Goal: Check status: Check status

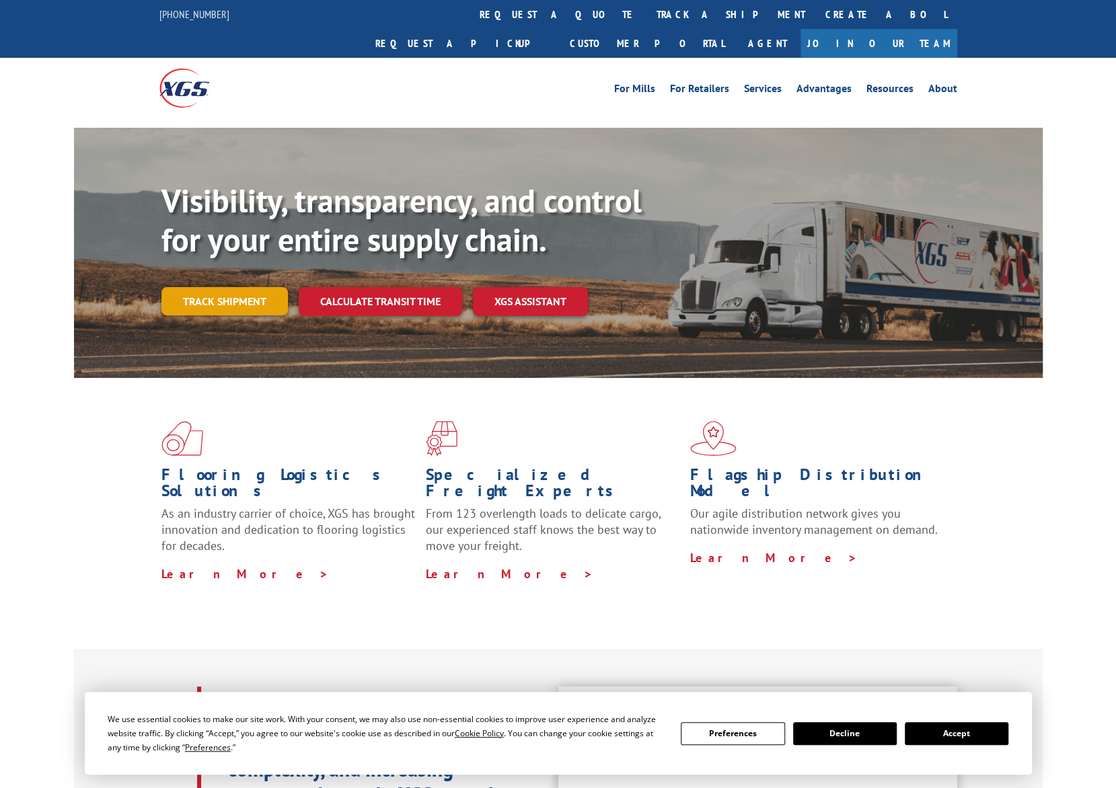
click at [243, 287] on link "Track shipment" at bounding box center [224, 301] width 126 height 28
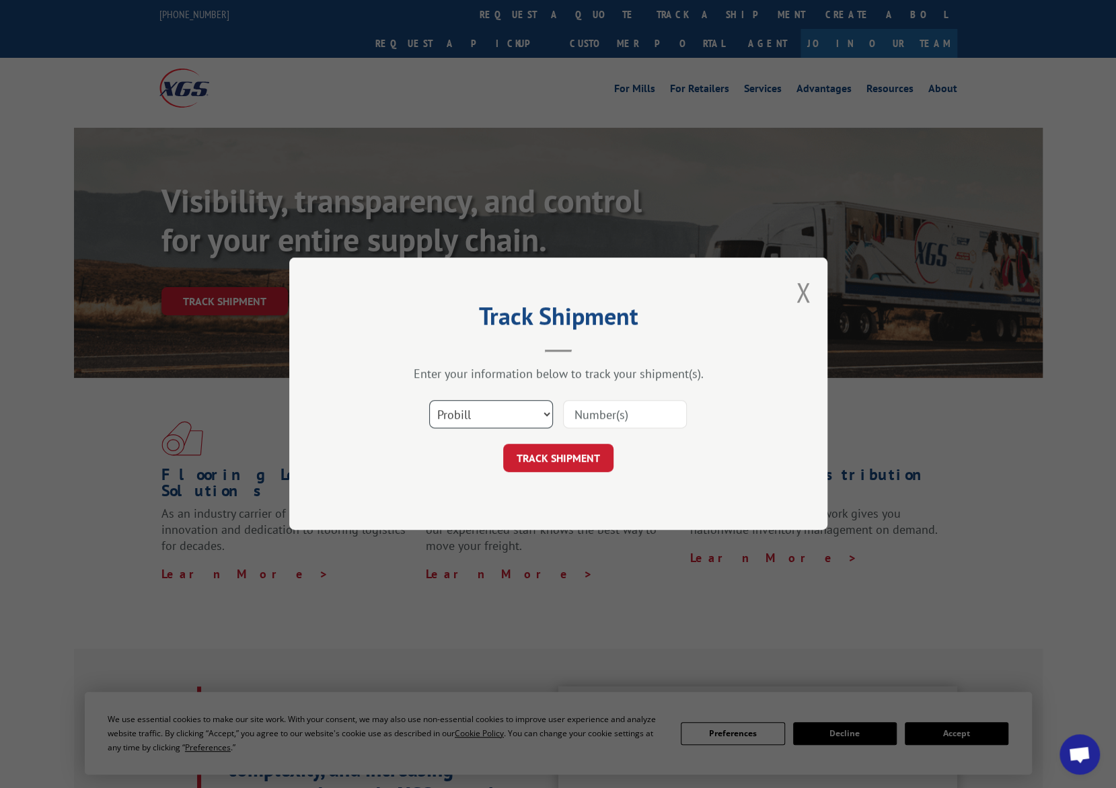
click at [481, 403] on select "Select category... Probill BOL PO" at bounding box center [491, 415] width 124 height 28
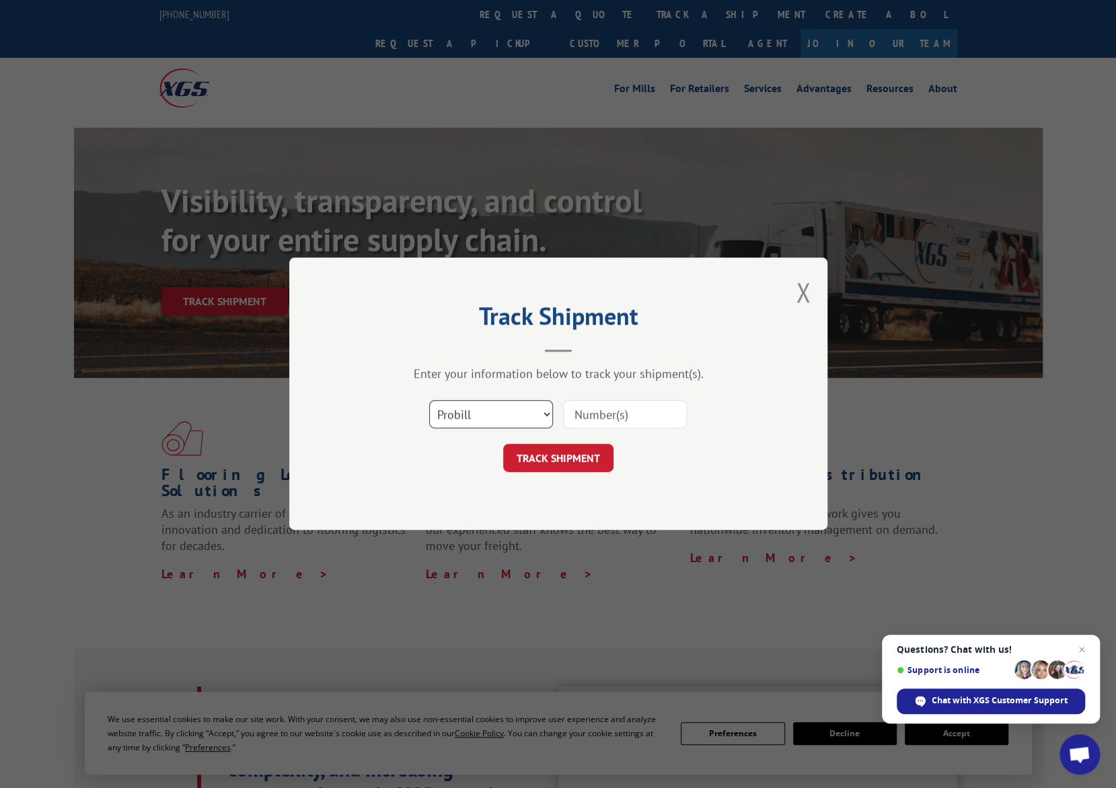
select select "bol"
click at [429, 401] on select "Select category... Probill BOL PO" at bounding box center [491, 415] width 124 height 28
click at [585, 414] on input at bounding box center [625, 415] width 124 height 28
type input "CP-030211.A"
click at [598, 457] on button "TRACK SHIPMENT" at bounding box center [558, 458] width 110 height 28
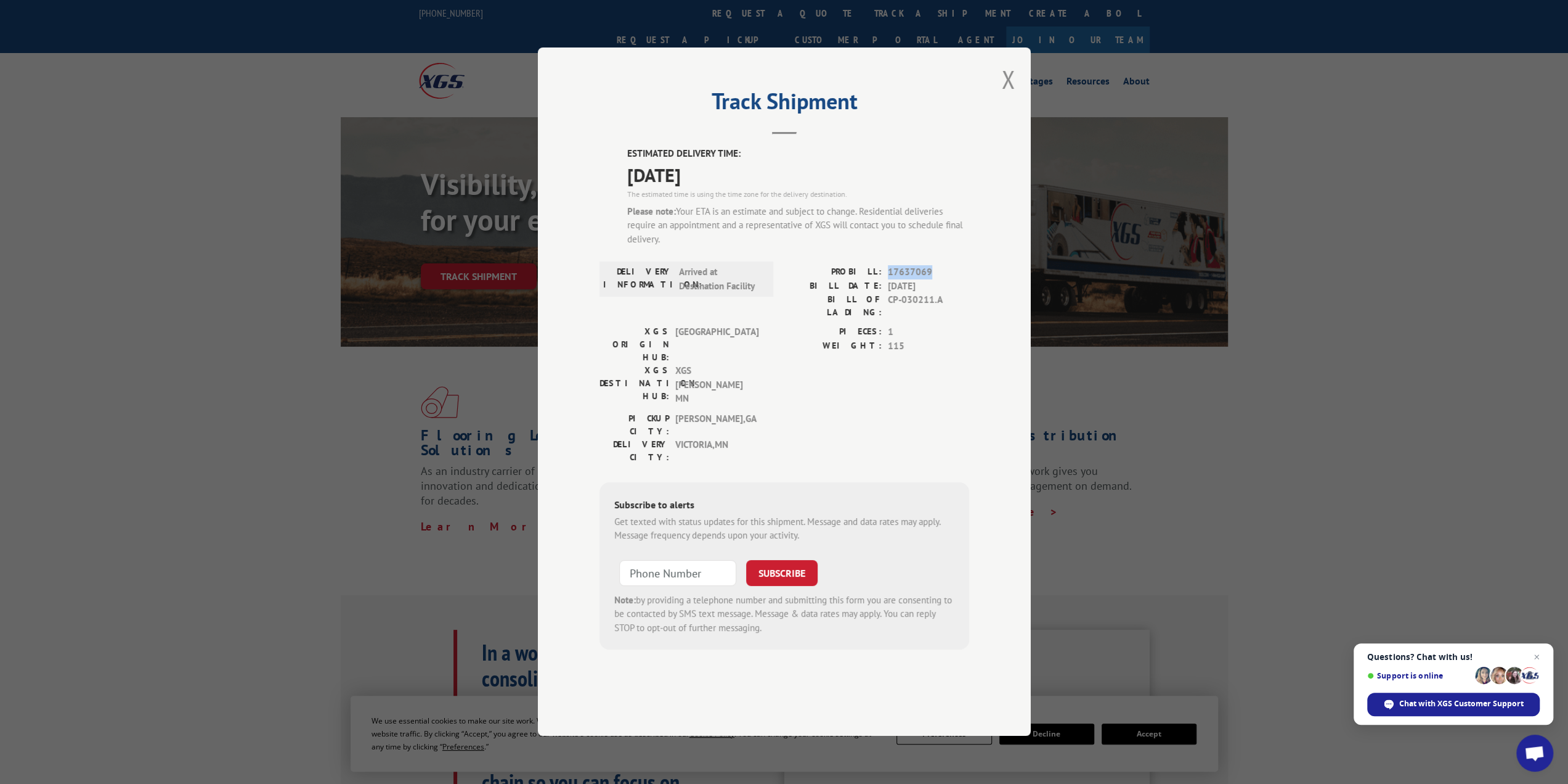
drag, startPoint x: 930, startPoint y: 310, endPoint x: 896, endPoint y: 311, distance: 34.0
click at [888, 280] on span "17637069" at bounding box center [928, 272] width 82 height 14
copy span "17637069"
click at [836, 295] on div "ESTIMATED DELIVERY TIME: [DATE] The estimated time is using the time zone for t…" at bounding box center [784, 399] width 369 height 502
click at [1022, 707] on span "Chat with XGS Customer Support" at bounding box center [1462, 703] width 125 height 11
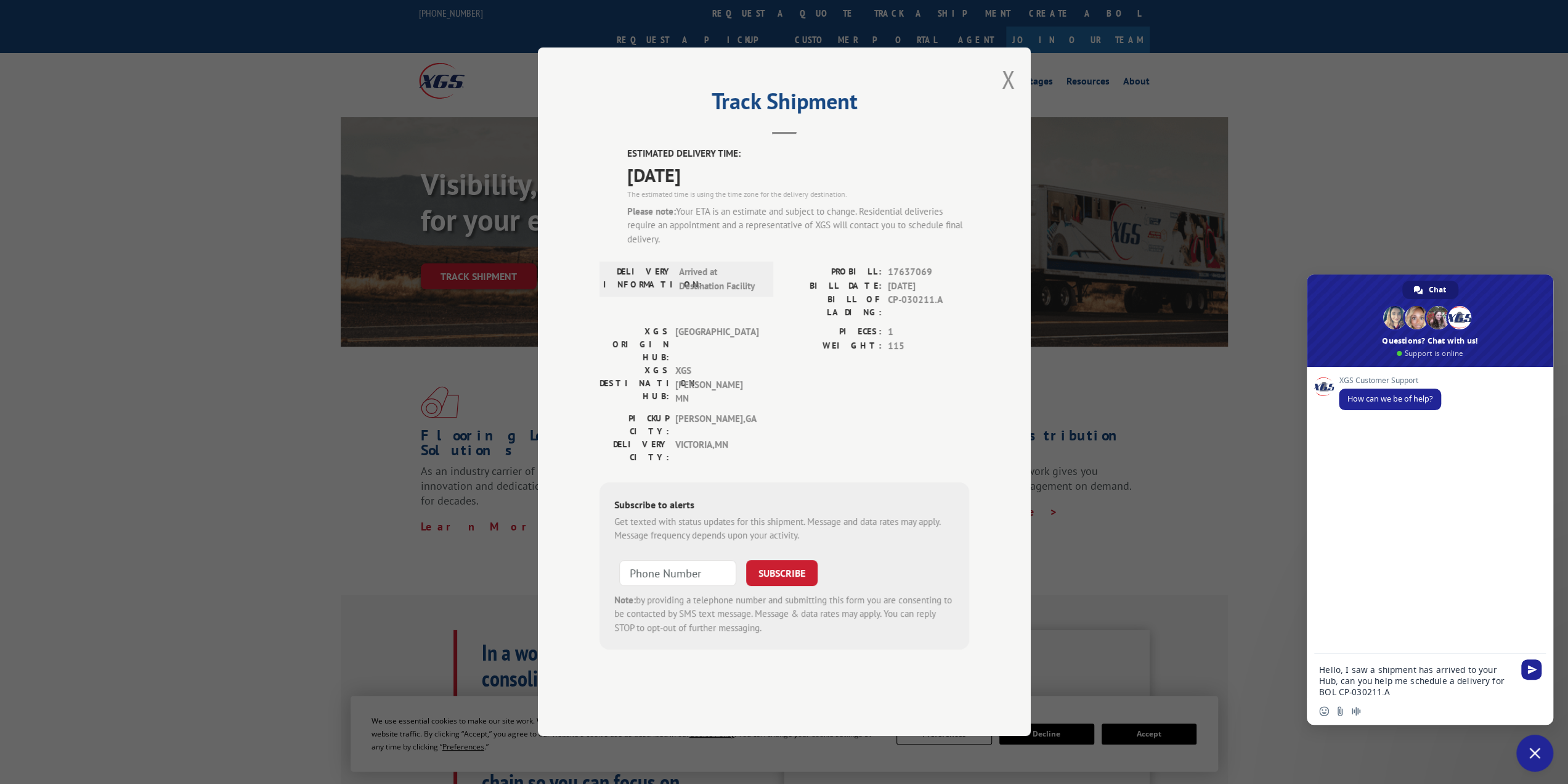
type textarea "Hello, I saw a shipment has arrived to your Hub, can you help me schedule a del…"
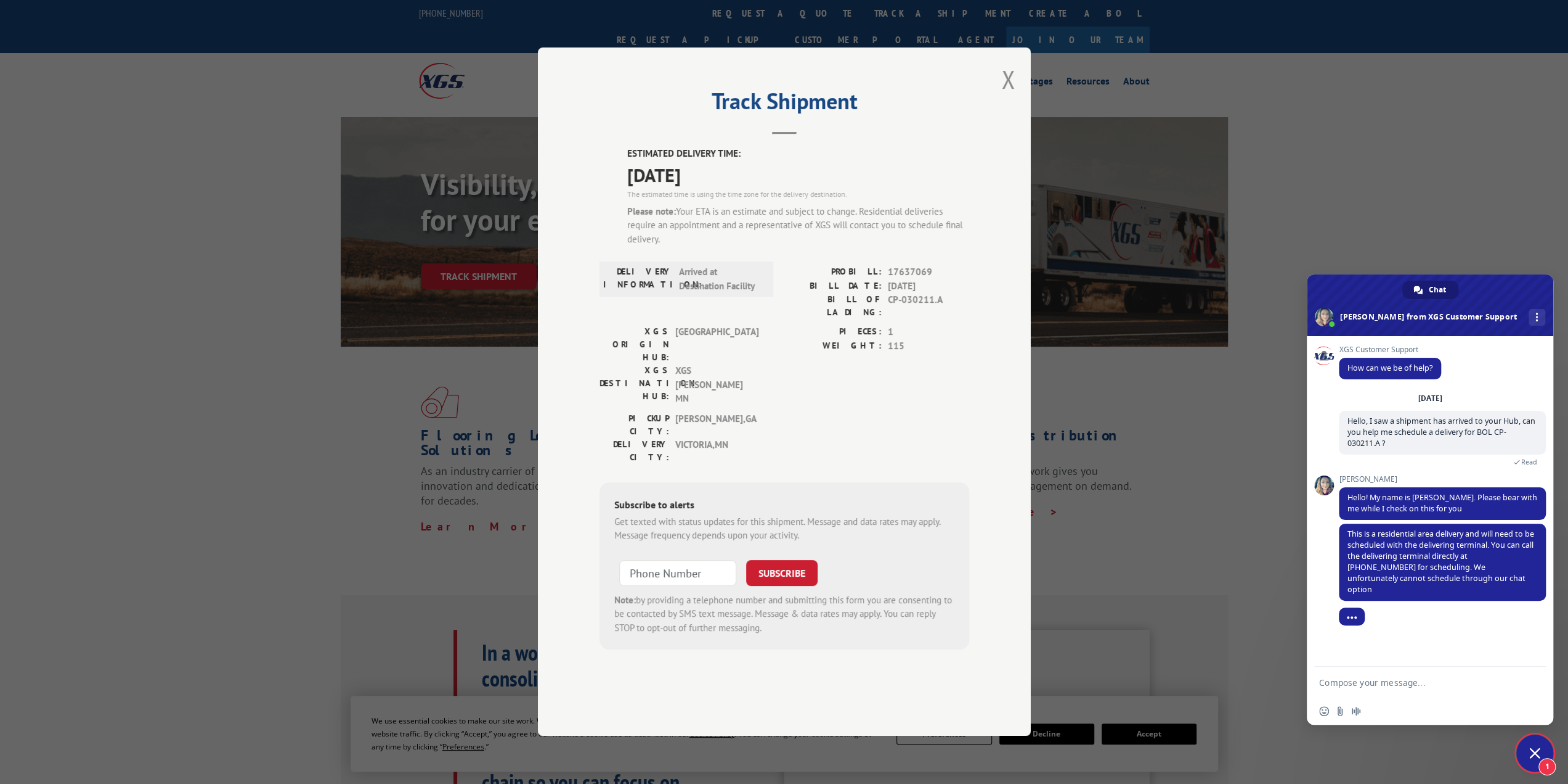
click at [1022, 691] on form at bounding box center [1417, 683] width 194 height 33
click at [1022, 684] on textarea "Compose your message..." at bounding box center [1417, 682] width 194 height 11
type textarea "ok thank you very much"
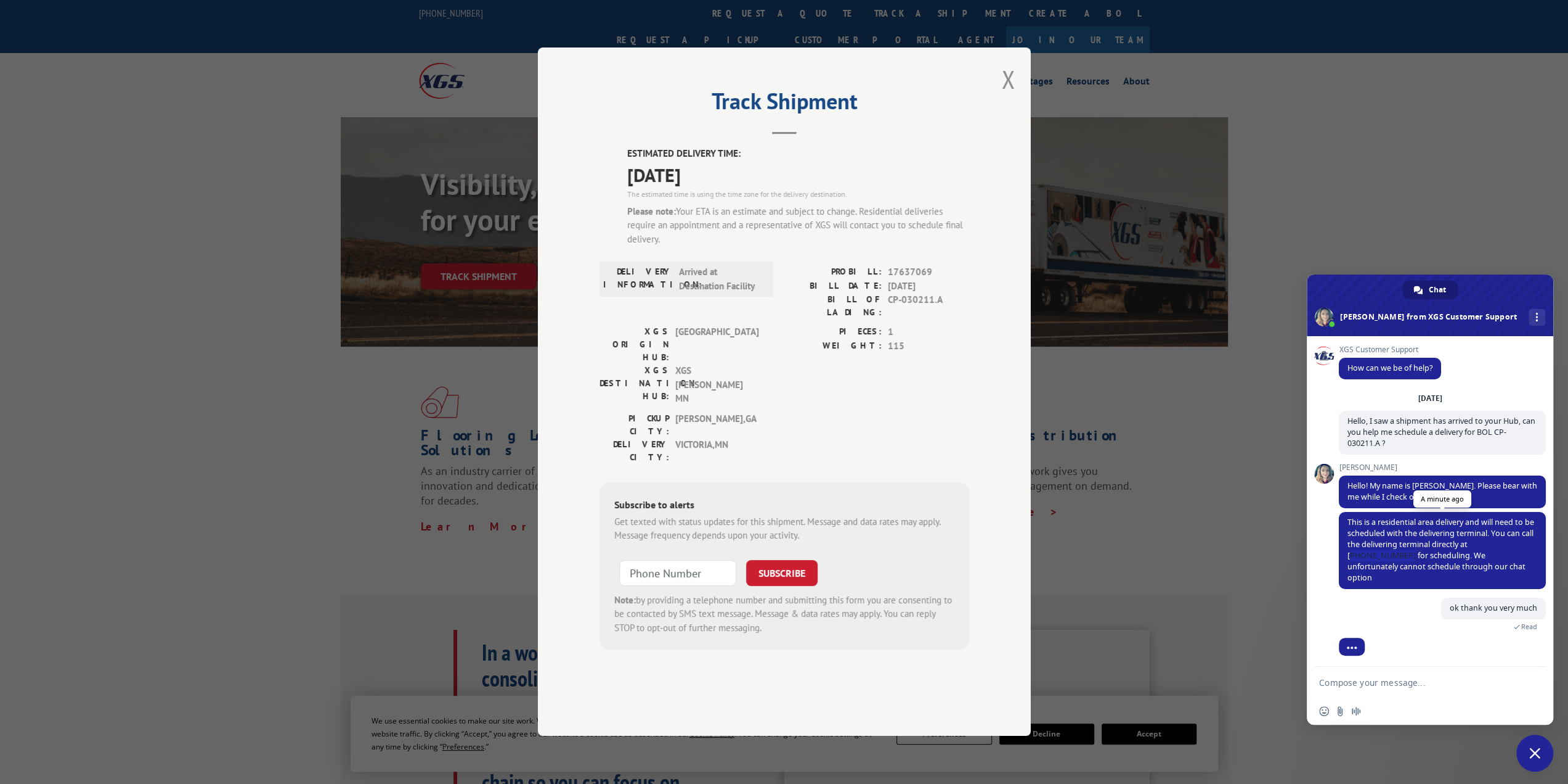
drag, startPoint x: 1473, startPoint y: 547, endPoint x: 1523, endPoint y: 548, distance: 50.0
click at [1022, 548] on span "This is a residential area delivery and will need to be scheduled with the deli…" at bounding box center [1442, 550] width 187 height 66
copy span "612)392-3761"
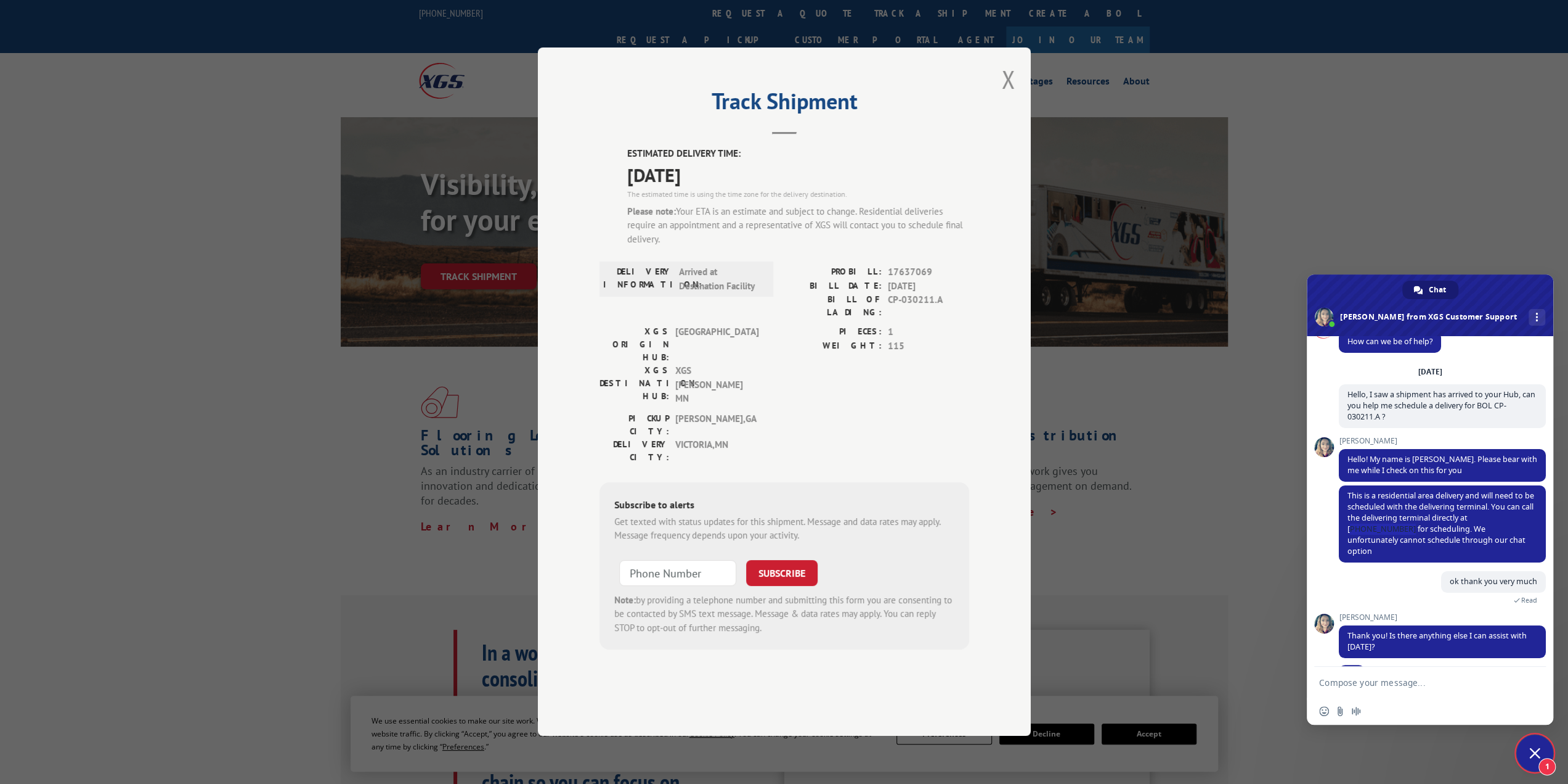
scroll to position [50, 0]
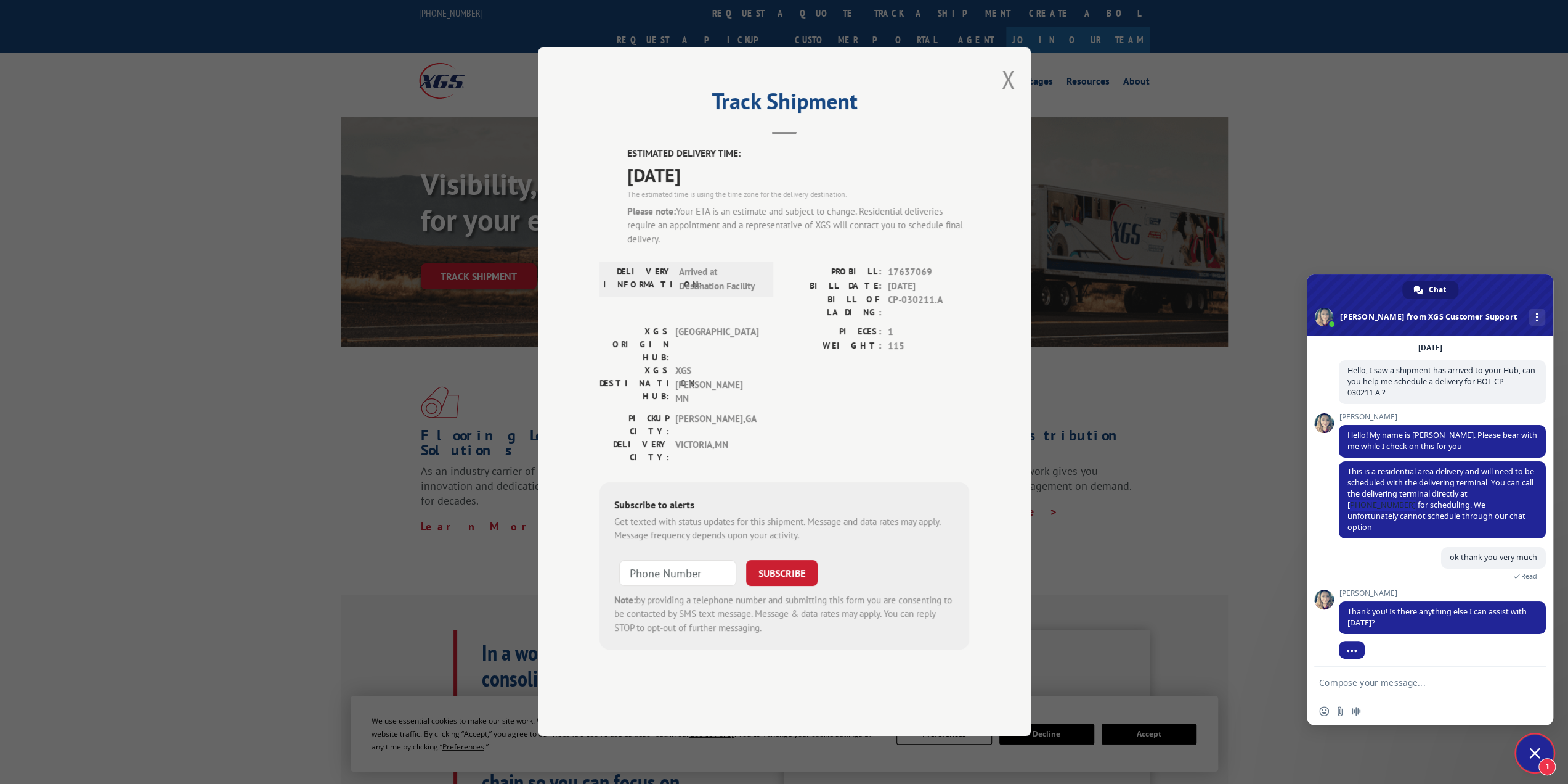
click at [1022, 672] on form at bounding box center [1417, 683] width 194 height 33
click at [1022, 679] on textarea "Compose your message..." at bounding box center [1417, 682] width 194 height 11
type textarea "that is all, thank you"
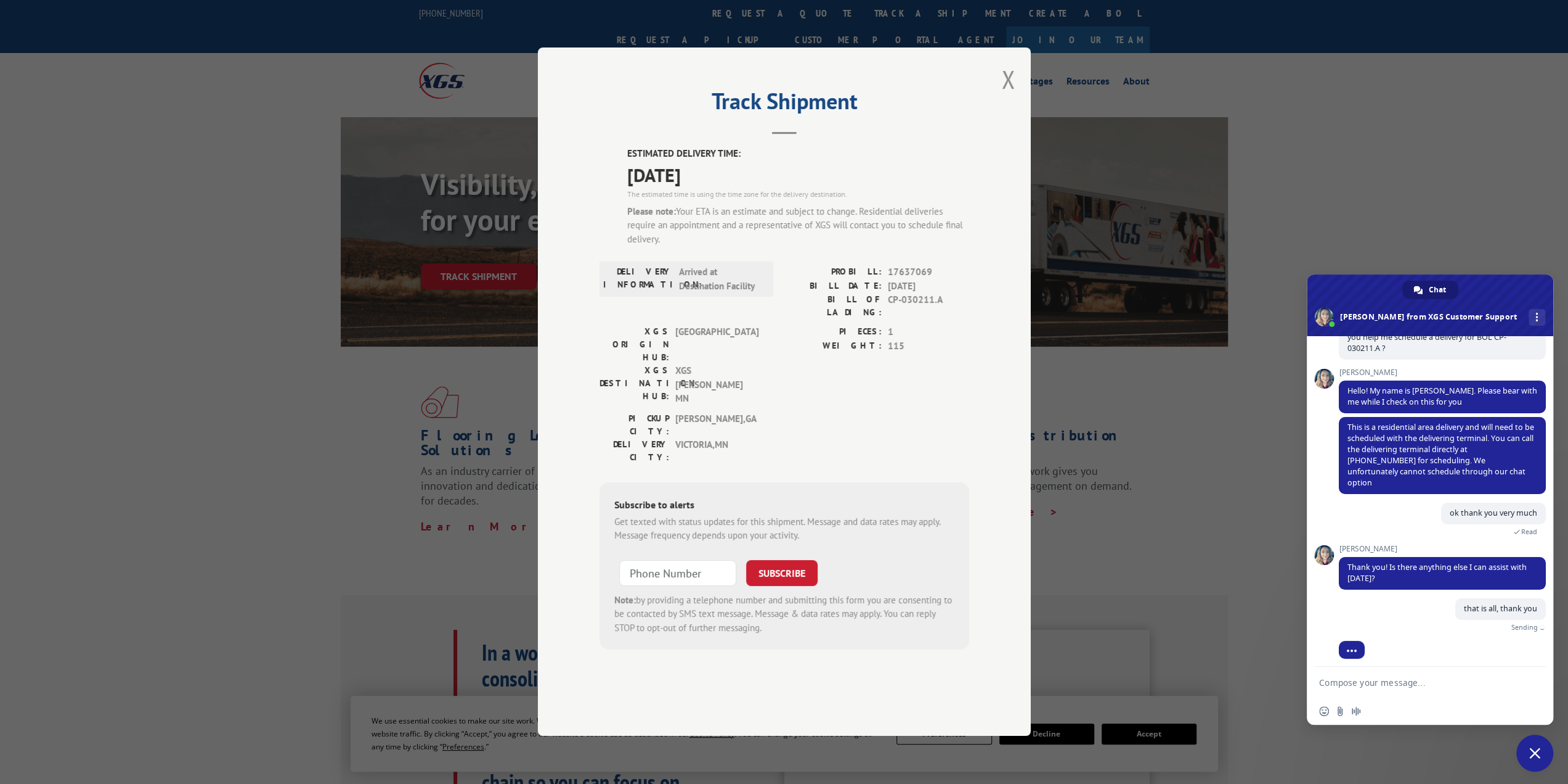
scroll to position [82, 0]
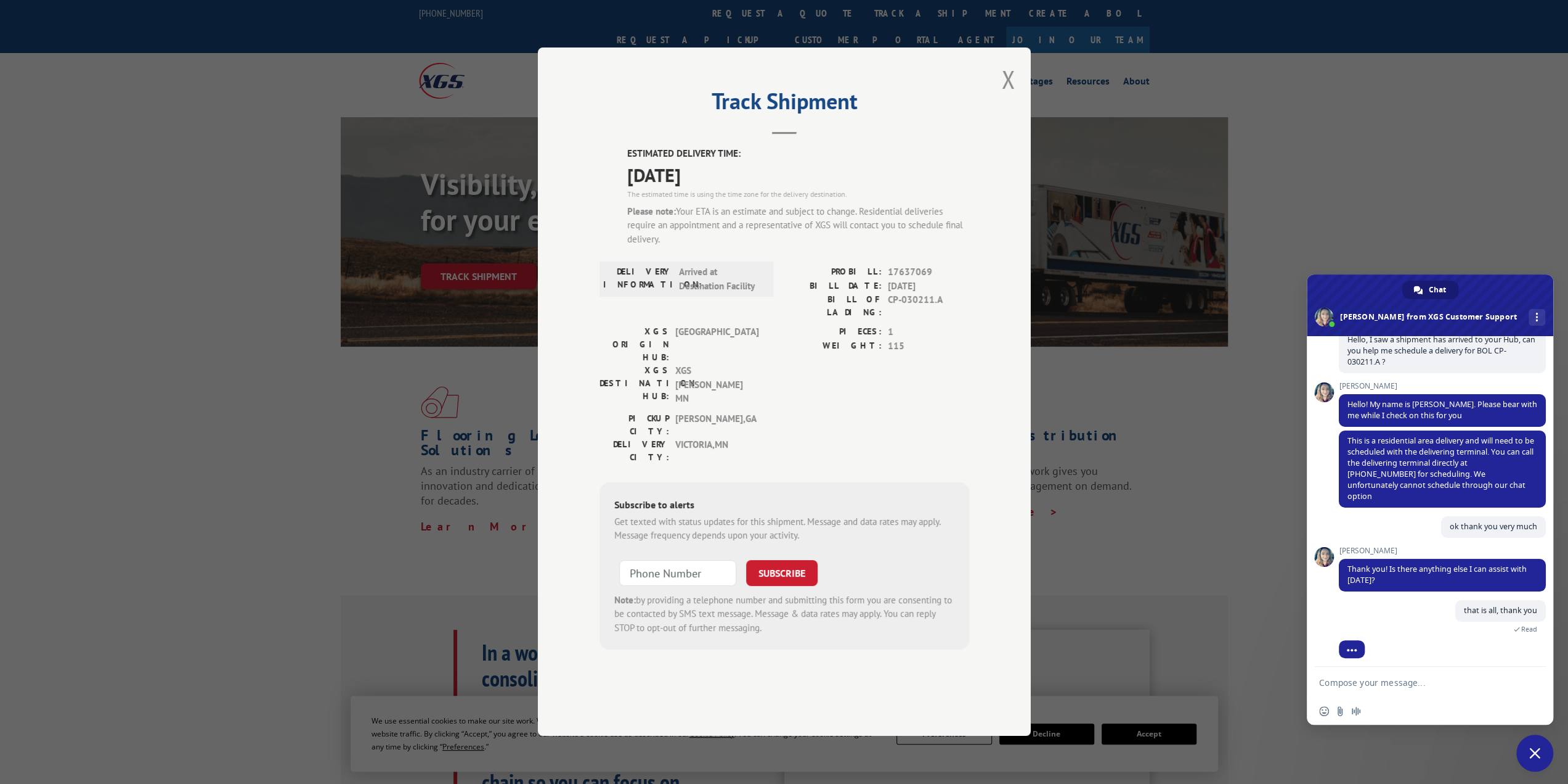
click at [1022, 203] on div "Track Shipment ESTIMATED DELIVERY TIME: [DATE] The estimated time is using the …" at bounding box center [784, 392] width 1568 height 784
